Goal: Check status: Check status

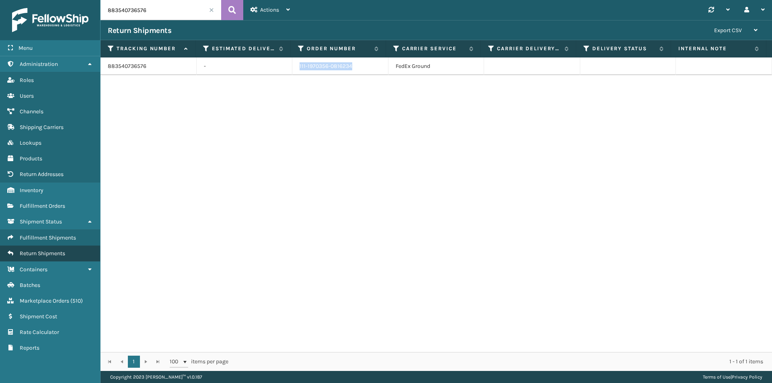
click at [65, 253] on span "Return Shipments" at bounding box center [42, 253] width 45 height 7
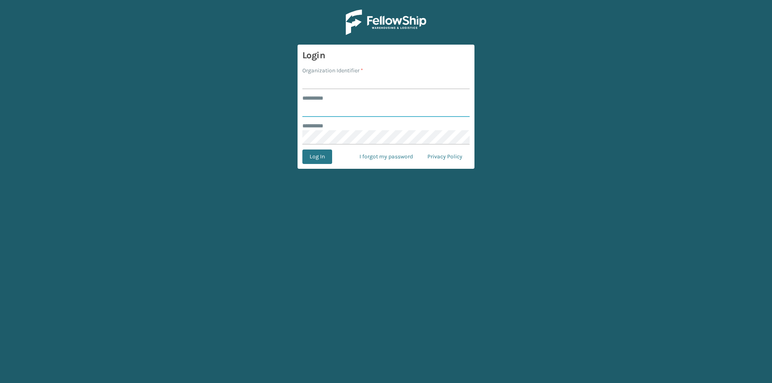
type input "****"
click at [337, 83] on input "Organization Identifier *" at bounding box center [385, 82] width 167 height 14
type input "Foamtex"
click at [319, 157] on button "Log In" at bounding box center [317, 156] width 30 height 14
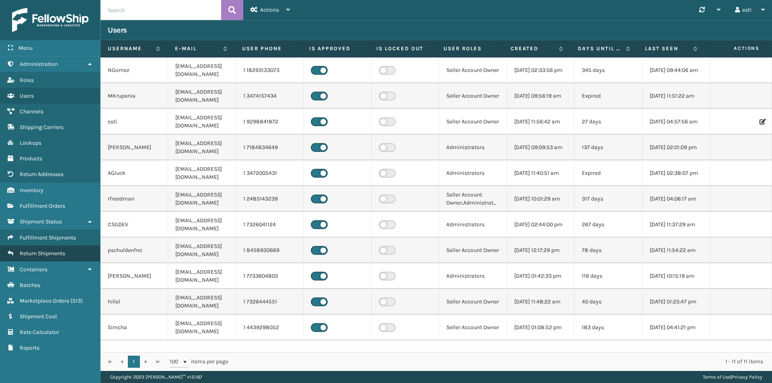
click at [64, 257] on link "Return Shipments" at bounding box center [50, 254] width 100 height 16
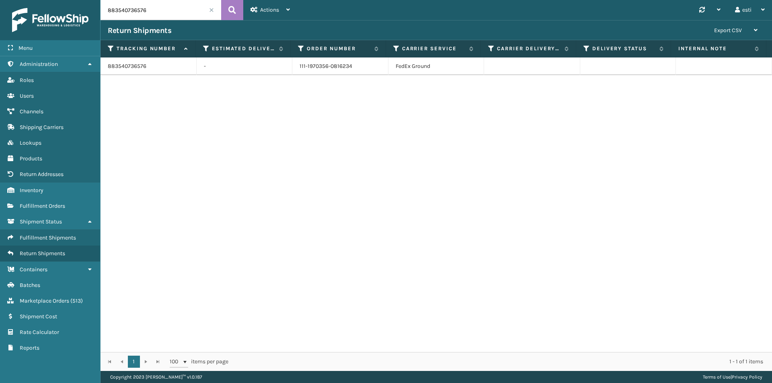
drag, startPoint x: 155, startPoint y: 8, endPoint x: 86, endPoint y: 18, distance: 69.5
click at [86, 0] on div "Menu Administration Roles Users Channels Shipping Carriers Lookups Products Ret…" at bounding box center [386, 0] width 772 height 0
paste input "1ZR0960D9076704529"
click at [235, 9] on icon at bounding box center [232, 10] width 8 height 12
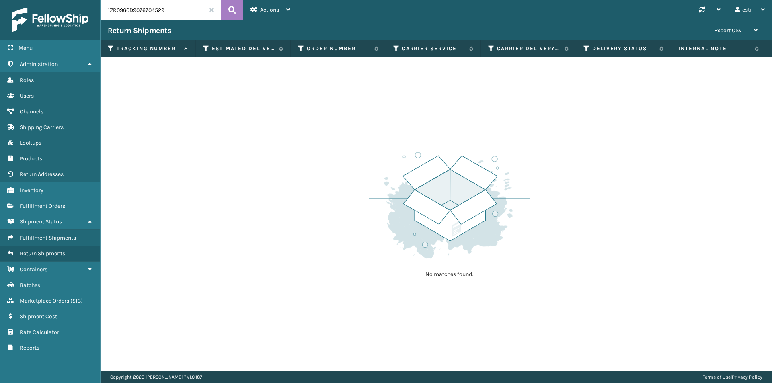
click at [175, 6] on input "1ZR0960D9076704529" at bounding box center [160, 10] width 121 height 20
drag, startPoint x: 120, startPoint y: 12, endPoint x: 101, endPoint y: 14, distance: 19.5
click at [101, 14] on input "1ZR0960D9076704529" at bounding box center [160, 10] width 121 height 20
paste input "J74J529073419816"
type input "1ZJ74J529073419816"
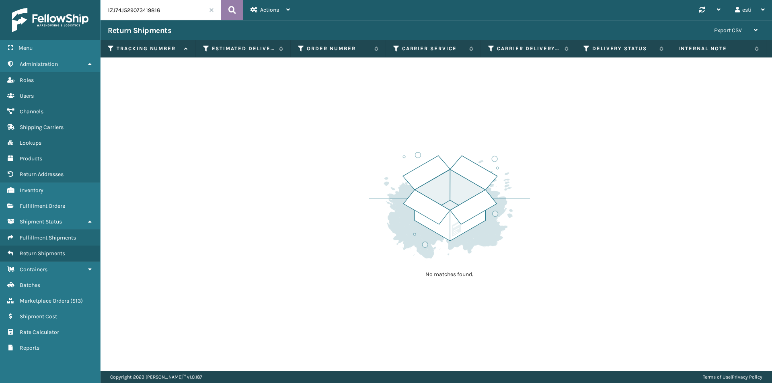
click at [235, 11] on icon at bounding box center [232, 10] width 8 height 12
